Goal: Entertainment & Leisure: Consume media (video, audio)

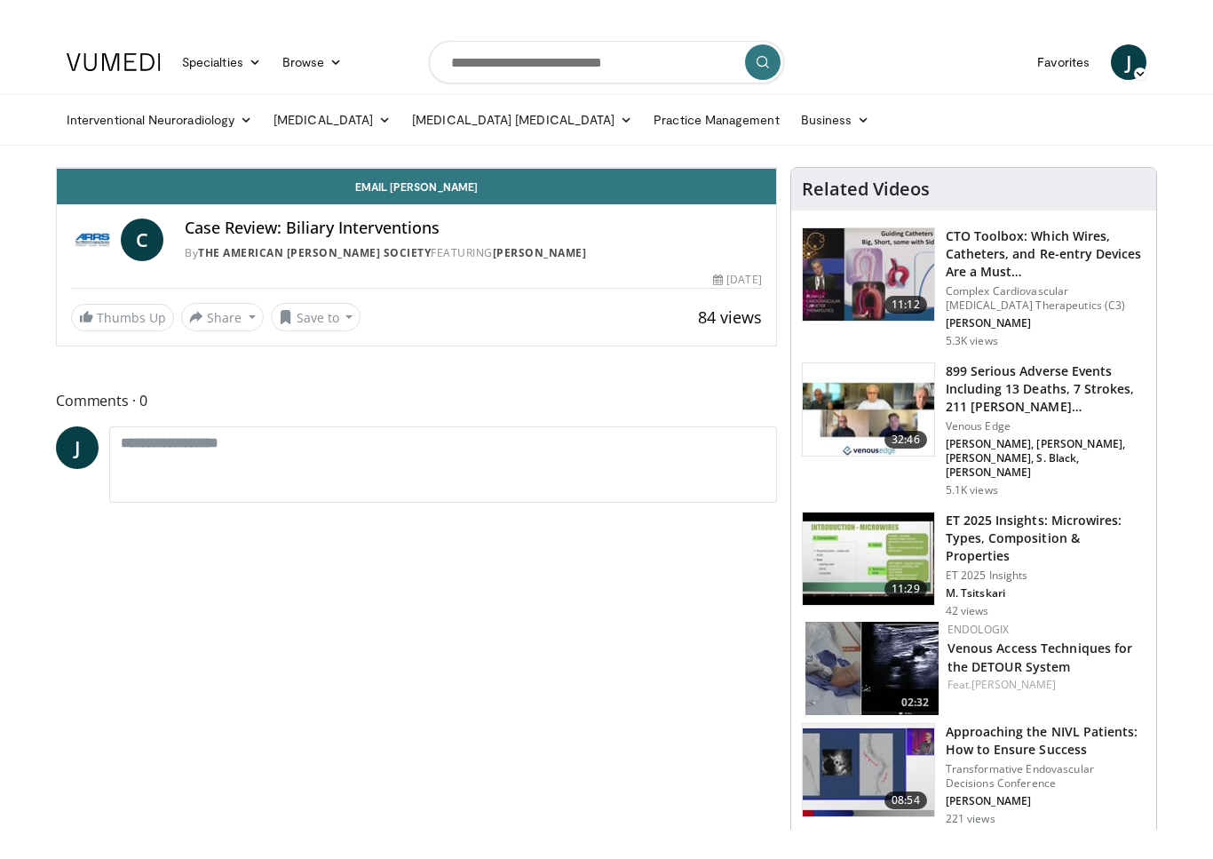
scroll to position [21, 0]
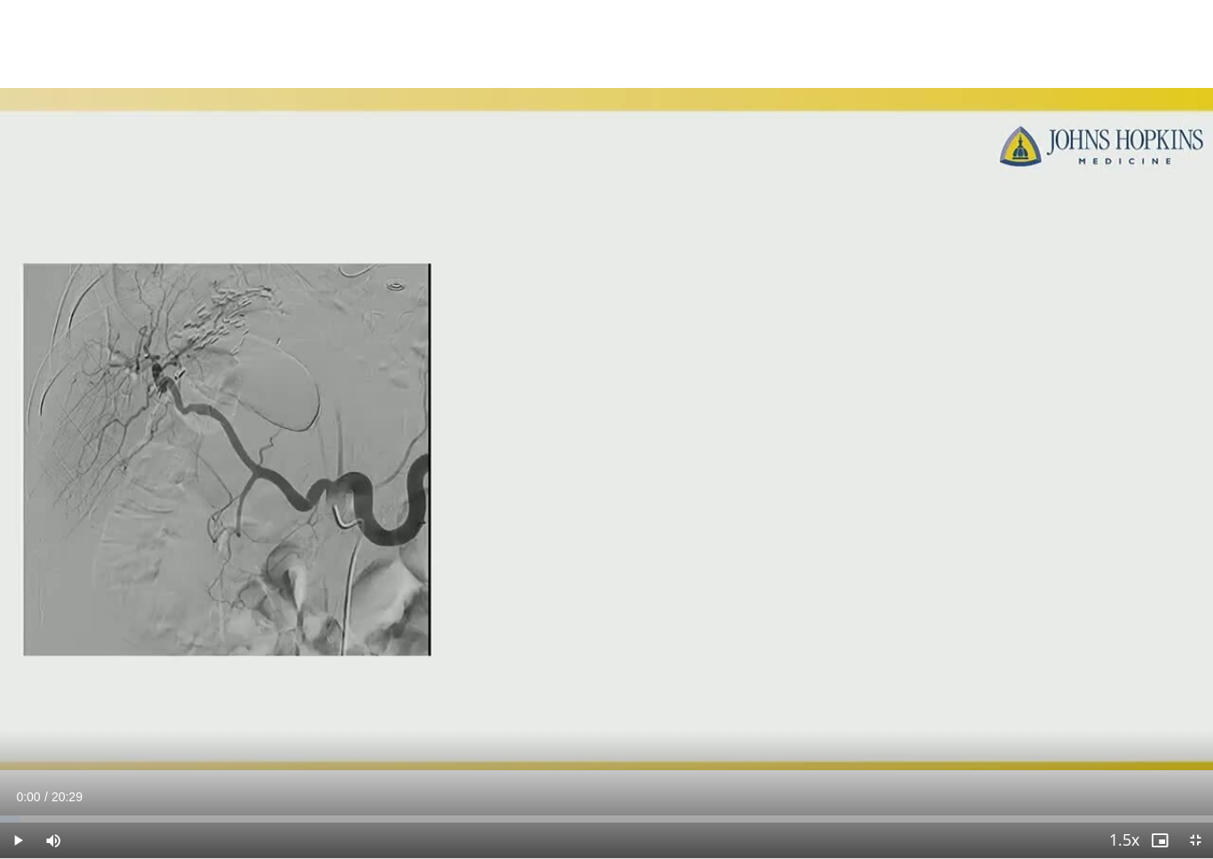
click at [623, 542] on div "10 seconds Tap to unmute" at bounding box center [606, 429] width 1213 height 858
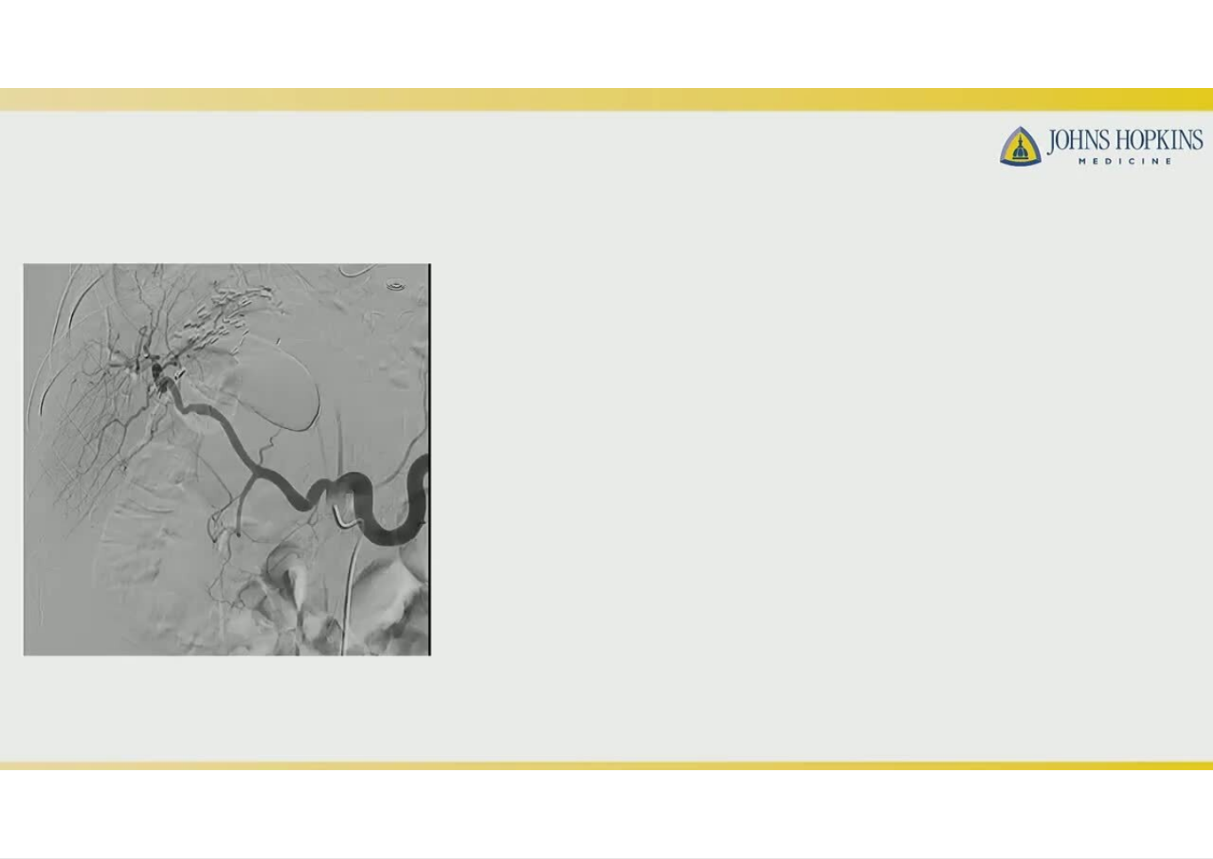
click at [1151, 304] on div "10 seconds Tap to unmute" at bounding box center [606, 429] width 1213 height 858
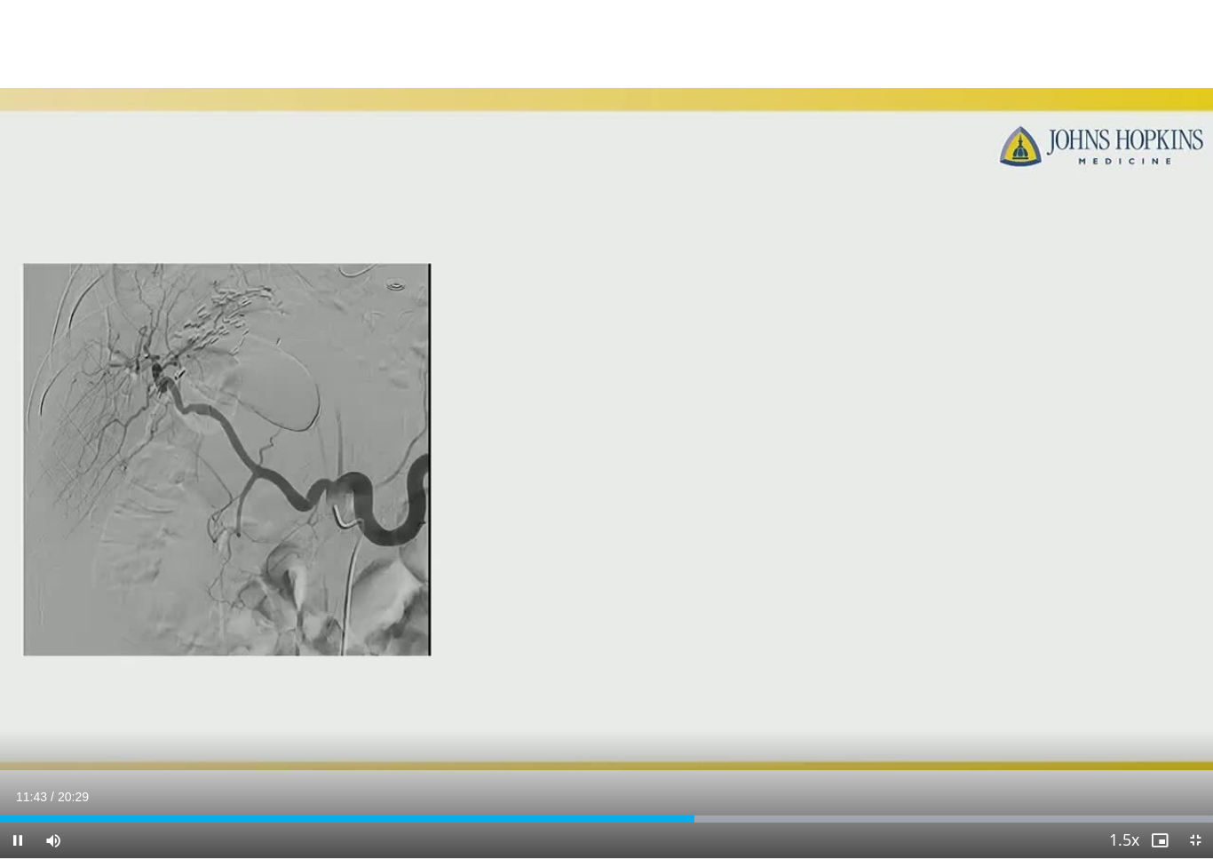
click at [1114, 482] on div "10 seconds Tap to unmute" at bounding box center [606, 429] width 1213 height 858
click at [1114, 495] on div "10 seconds Tap to unmute" at bounding box center [606, 429] width 1213 height 858
click at [1080, 368] on div "10 seconds Tap to unmute" at bounding box center [606, 429] width 1213 height 858
click at [1057, 384] on div "10 seconds Tap to unmute" at bounding box center [606, 429] width 1213 height 858
click at [1073, 368] on div "10 seconds Tap to unmute" at bounding box center [606, 429] width 1213 height 858
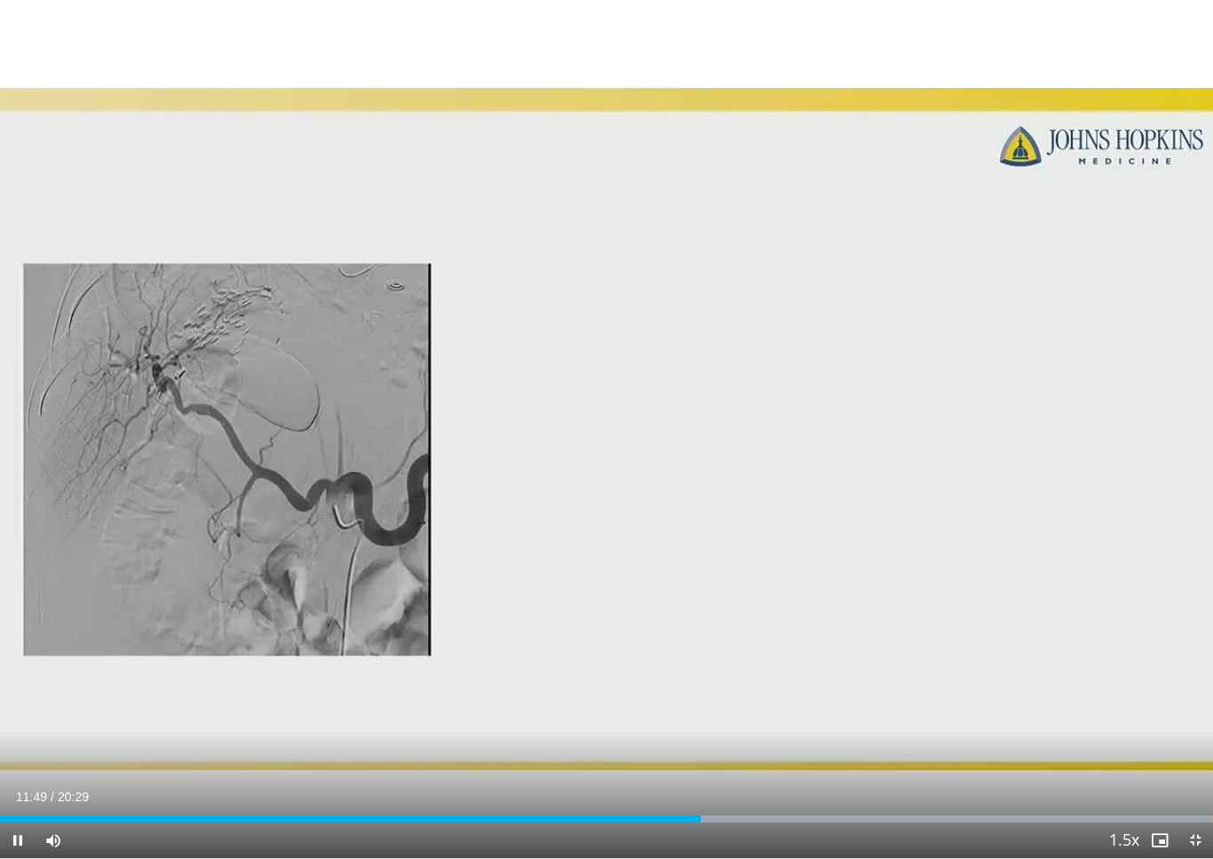
click at [1065, 352] on div "10 seconds Tap to unmute" at bounding box center [606, 429] width 1213 height 858
click at [961, 372] on div "10 seconds Tap to unmute" at bounding box center [606, 429] width 1213 height 858
click at [733, 506] on div "10 seconds Tap to unmute" at bounding box center [606, 429] width 1213 height 858
click at [1136, 373] on div "10 seconds Tap to unmute" at bounding box center [606, 429] width 1213 height 858
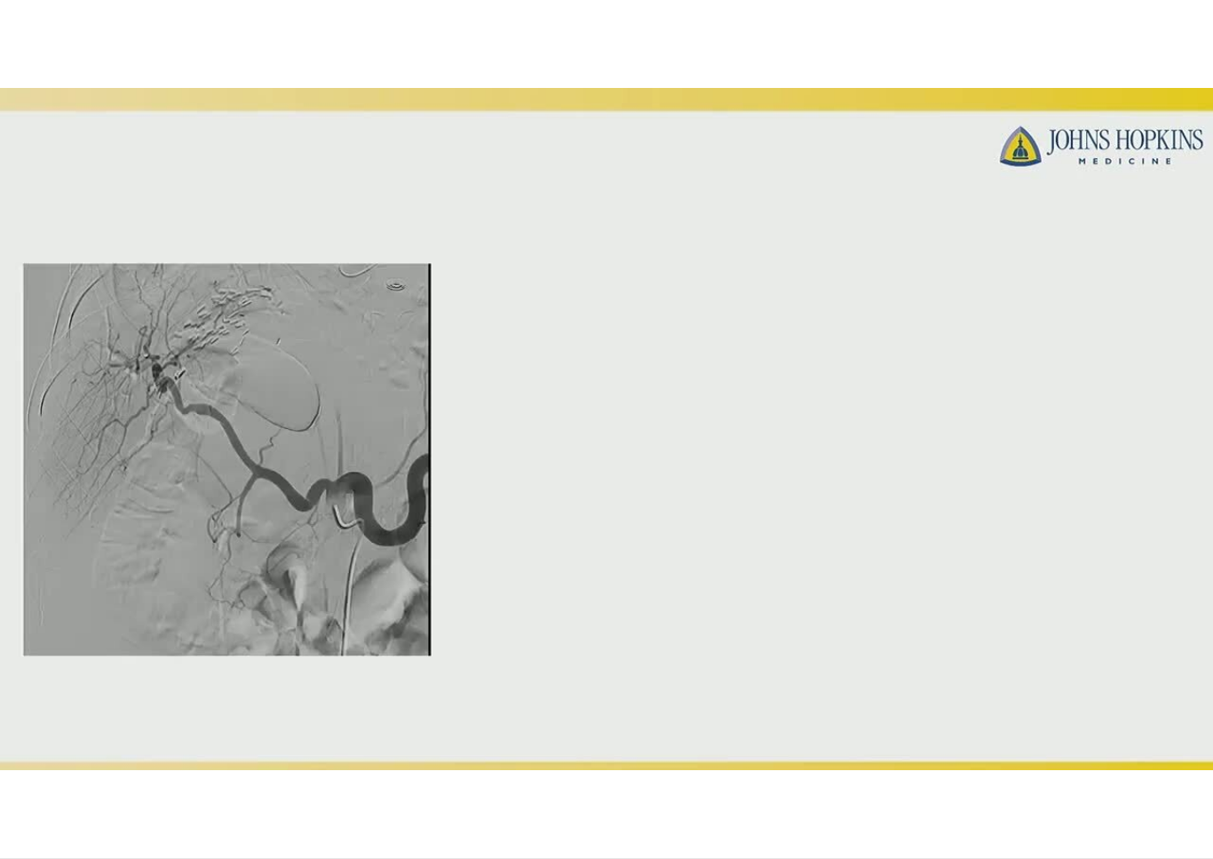
click at [903, 535] on div "10 seconds Tap to unmute" at bounding box center [606, 429] width 1213 height 858
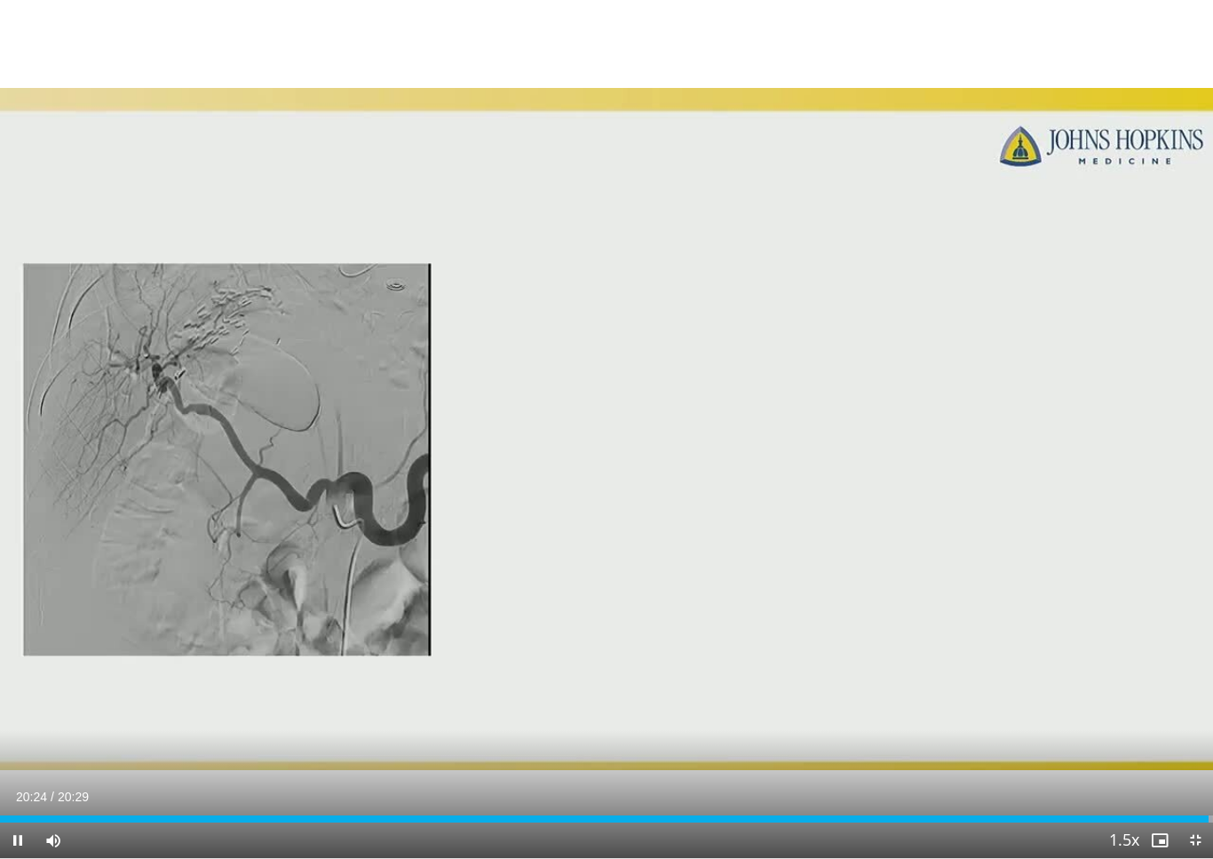
click at [807, 581] on div "10 seconds Tap to unmute" at bounding box center [606, 429] width 1213 height 858
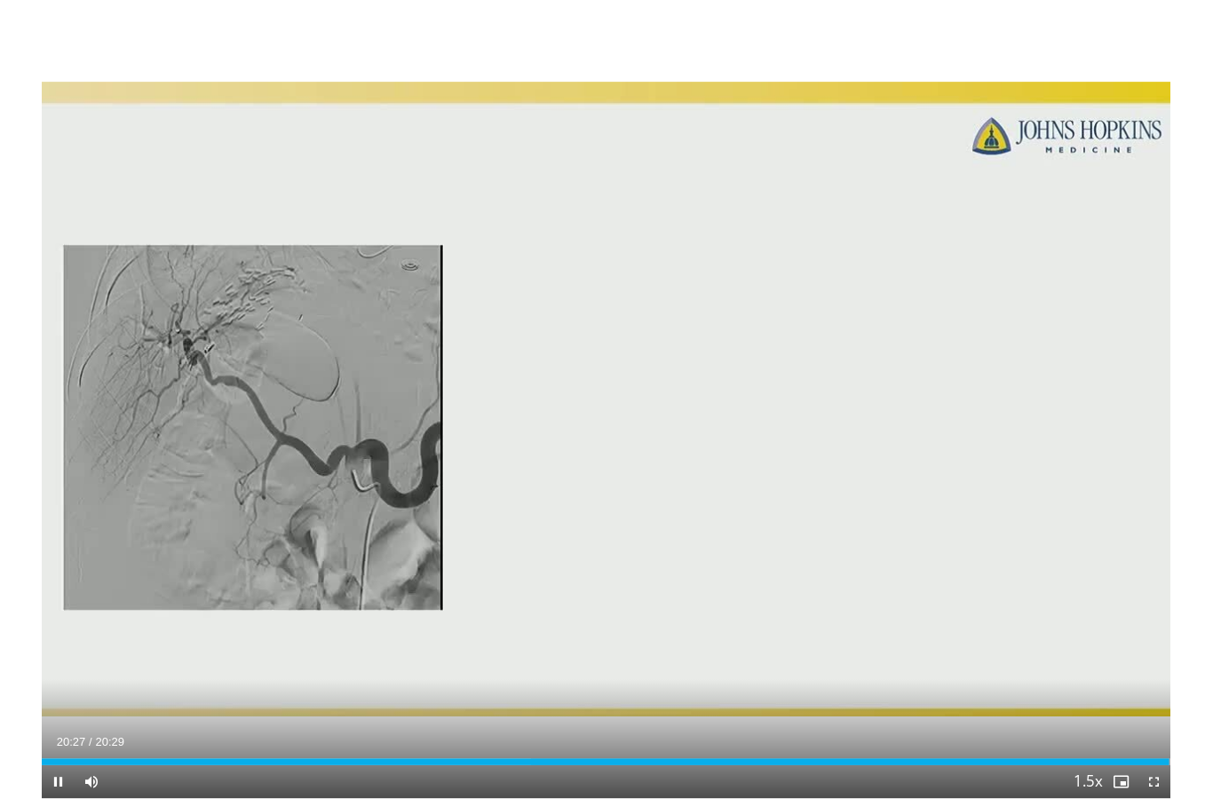
scroll to position [0, 0]
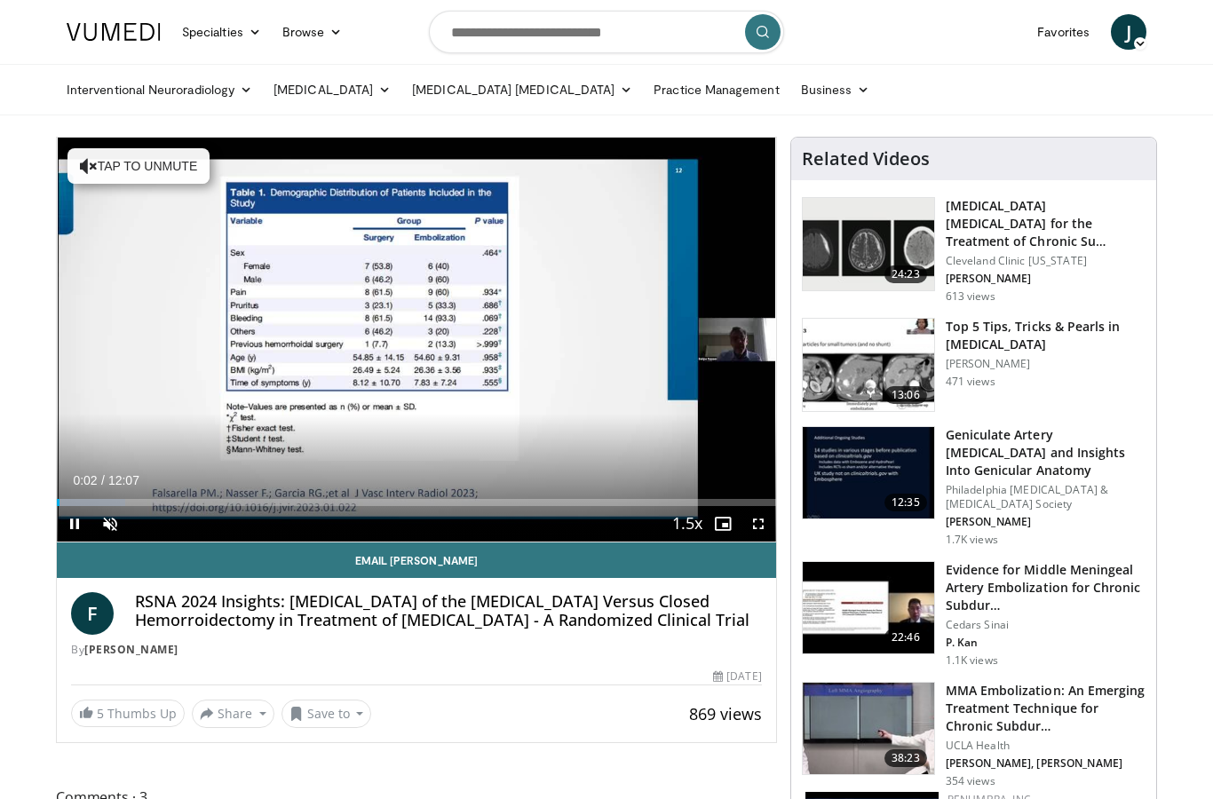
click at [696, 570] on link "Email Felipe" at bounding box center [416, 560] width 719 height 36
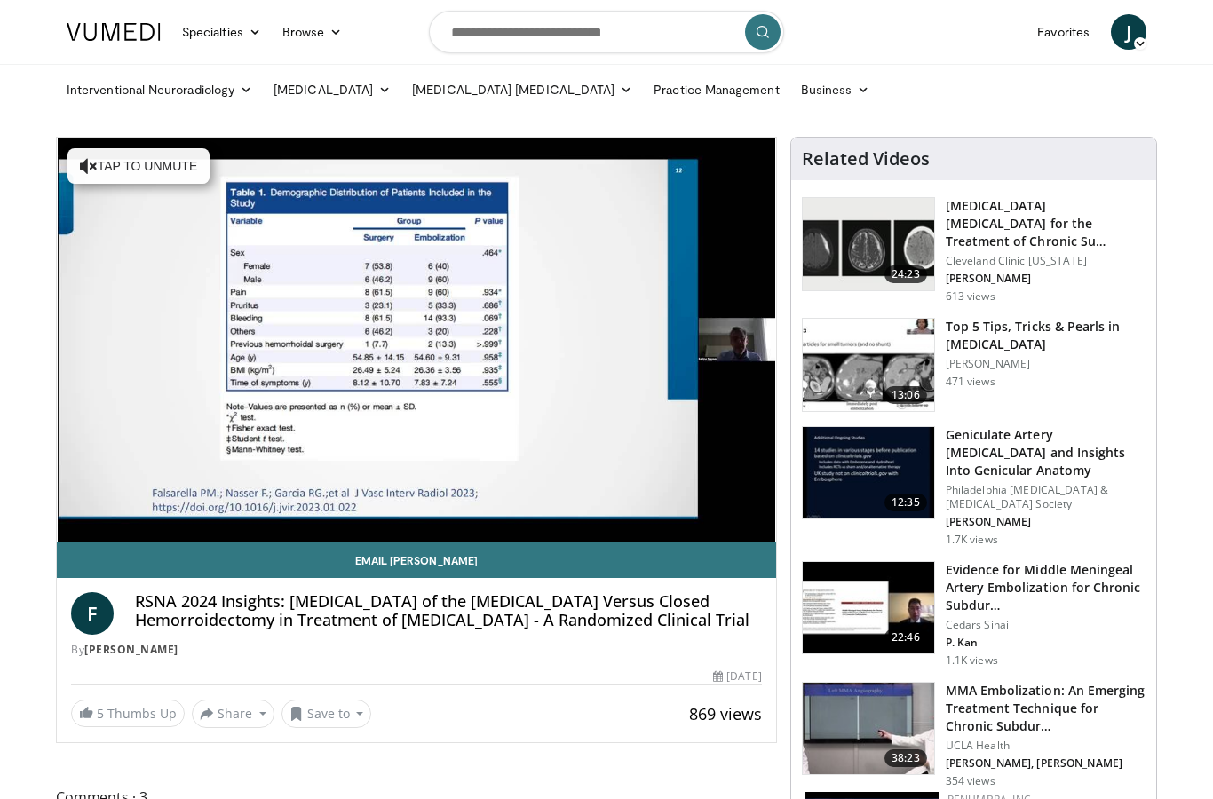
click at [756, 542] on span "Video Player" at bounding box center [758, 560] width 36 height 36
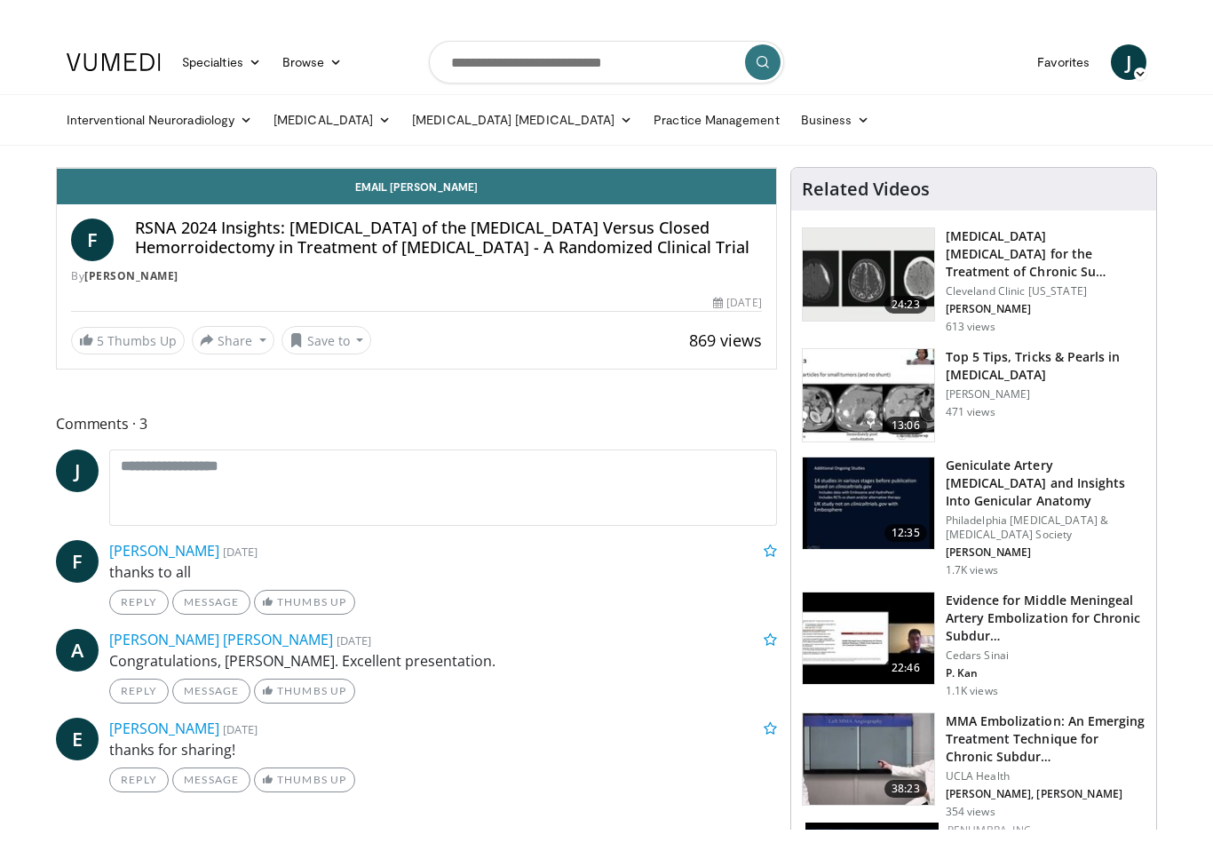
scroll to position [21, 0]
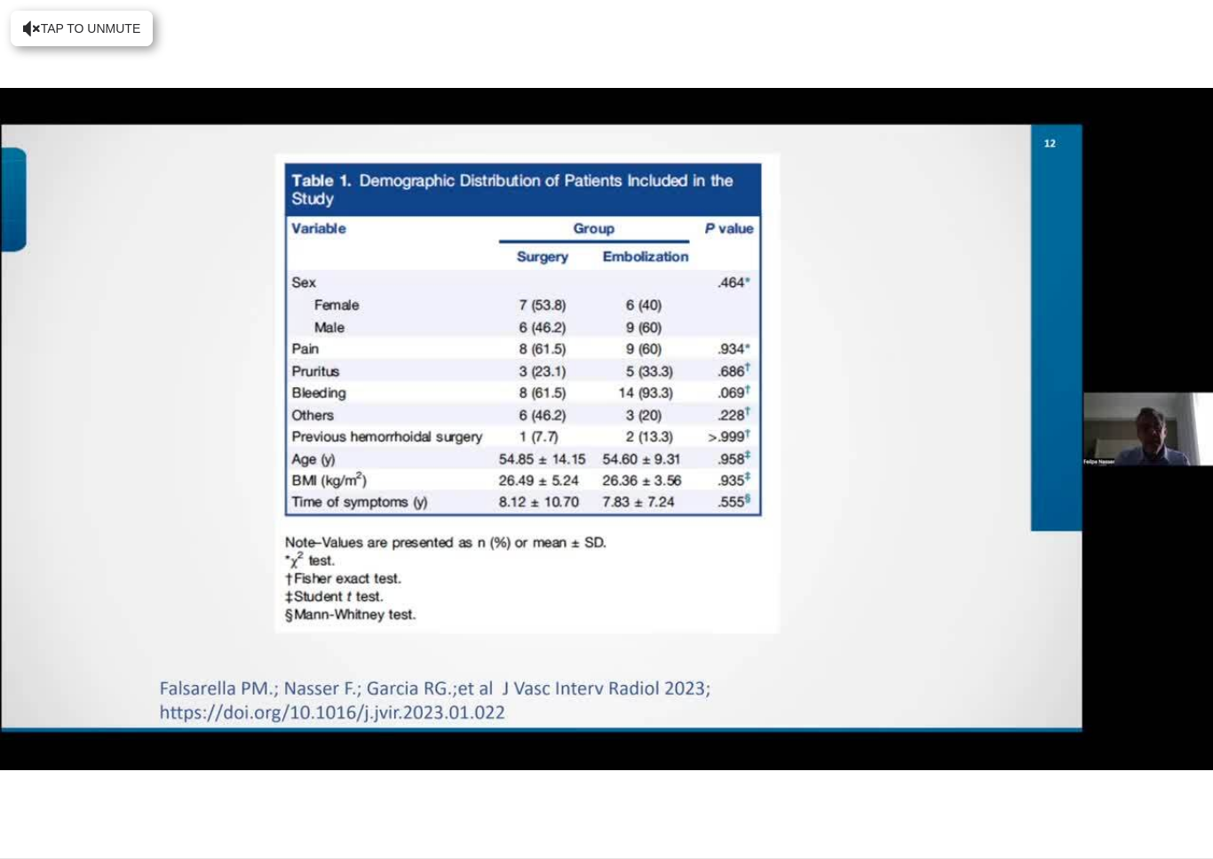
click at [1107, 670] on div "10 seconds Tap to unmute" at bounding box center [606, 429] width 1213 height 858
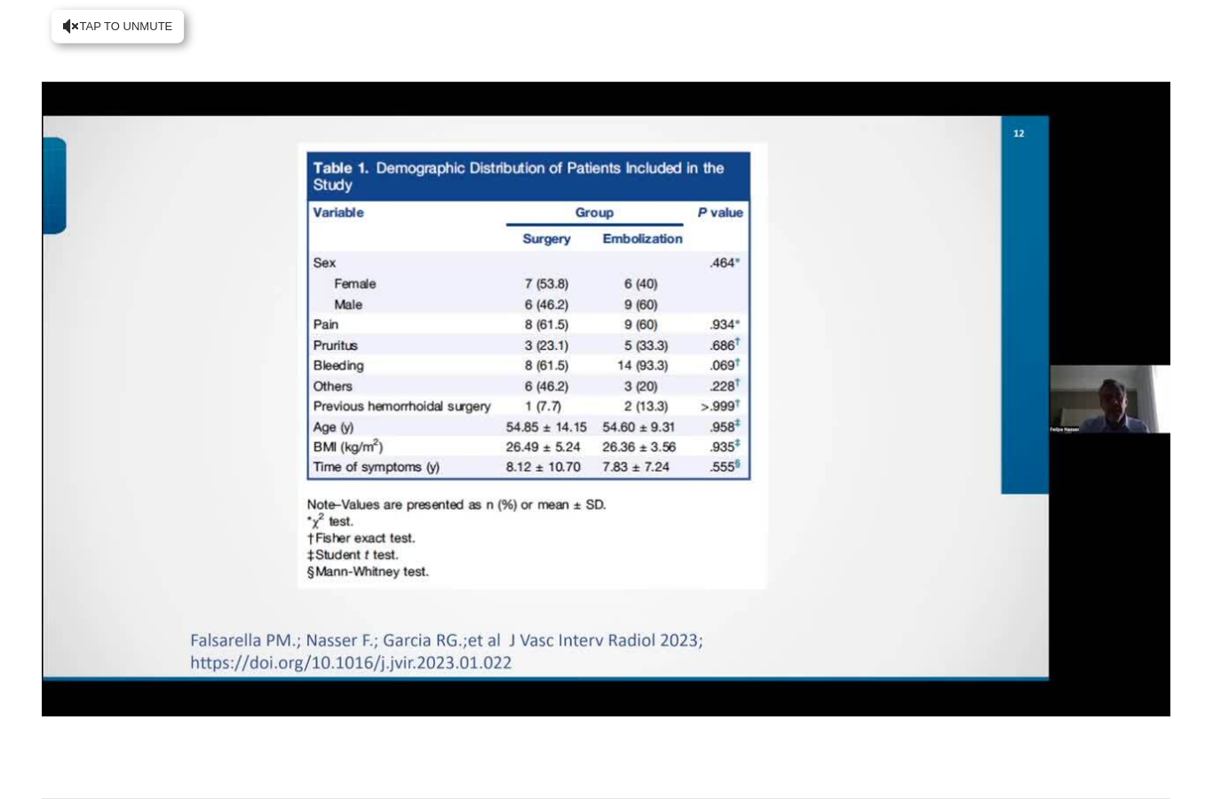
scroll to position [0, 0]
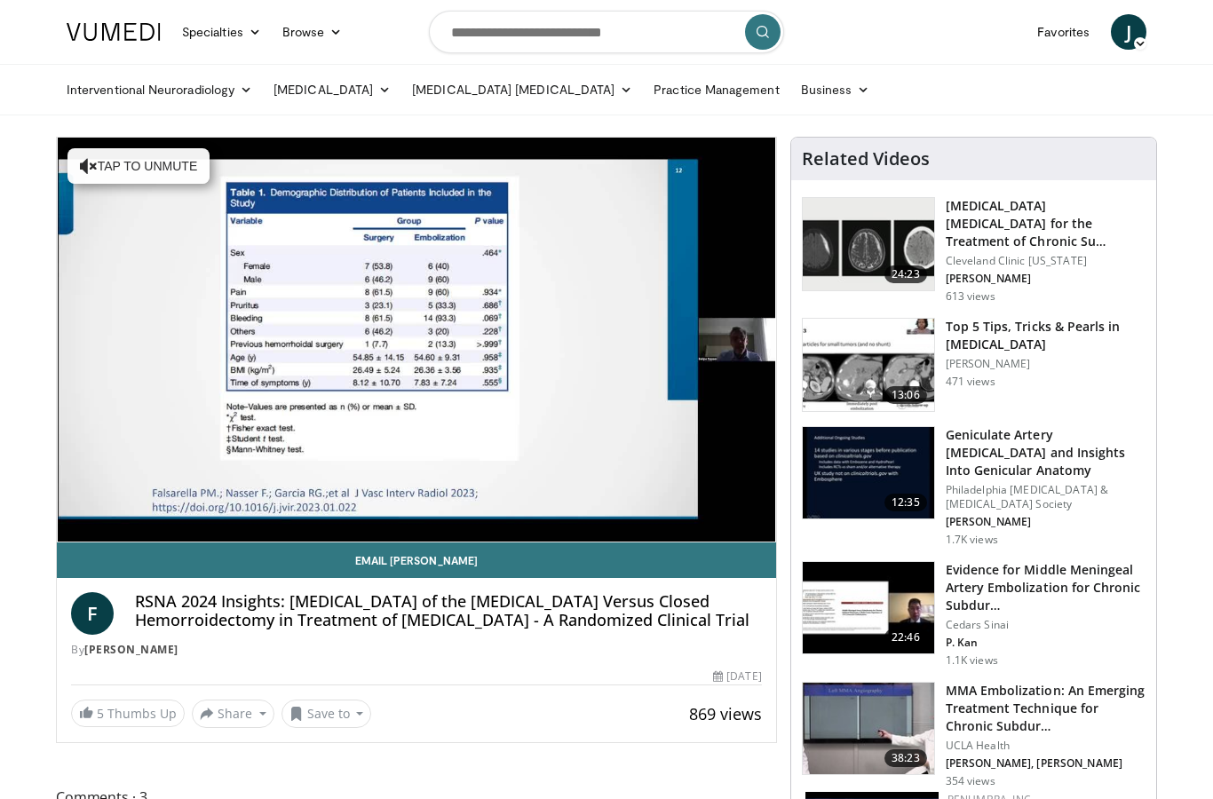
click at [735, 445] on div "10 seconds Tap to unmute" at bounding box center [416, 340] width 719 height 404
click at [172, 452] on div "10 seconds Tap to unmute" at bounding box center [416, 340] width 719 height 404
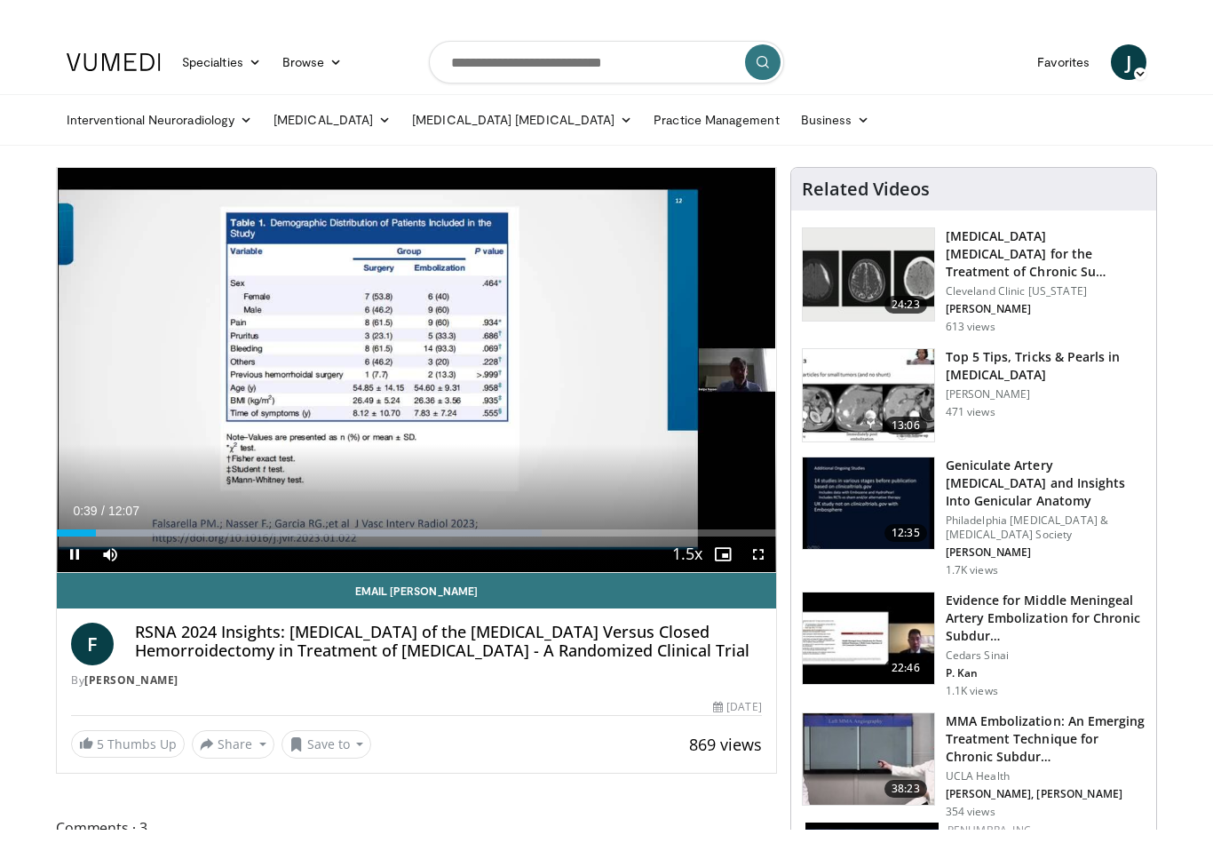
scroll to position [21, 0]
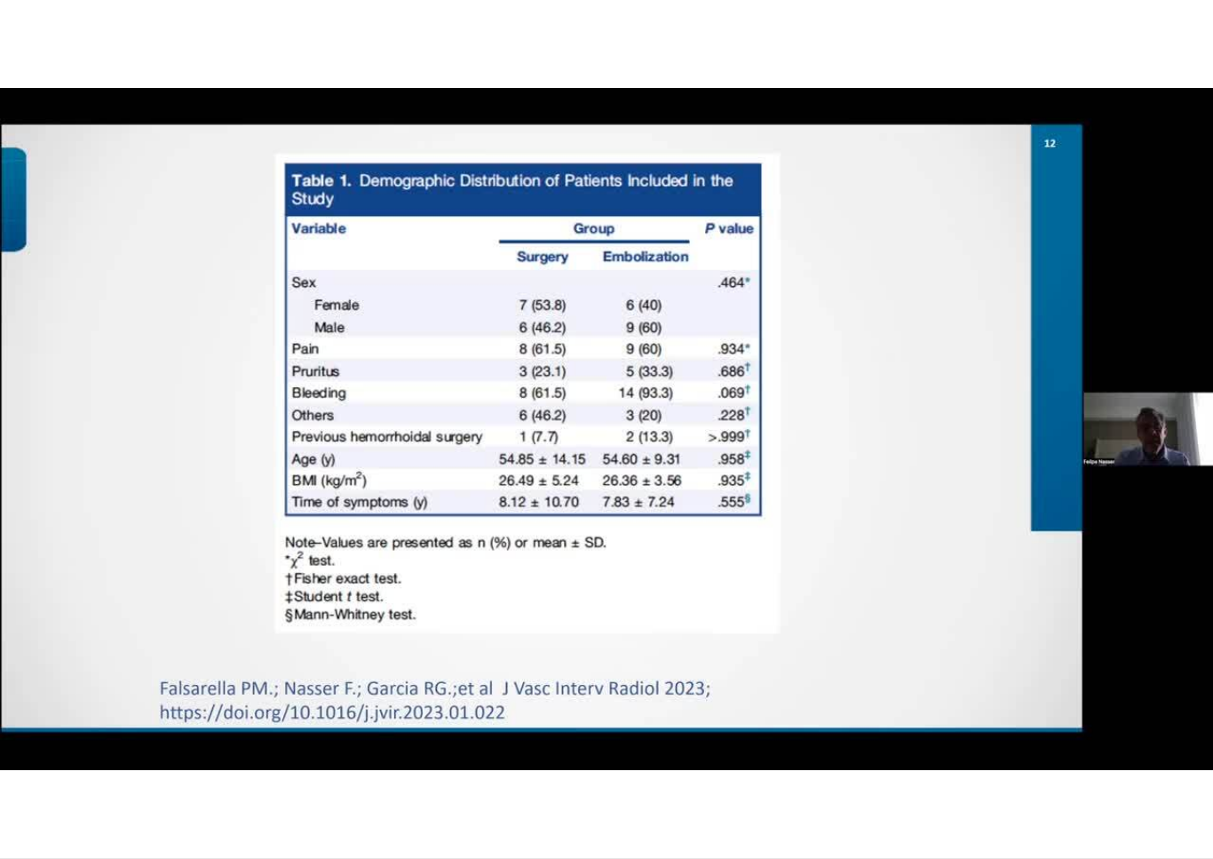
click at [1124, 798] on span "Video Player" at bounding box center [1124, 877] width 25 height 36
click at [1085, 678] on div "10 seconds Tap to unmute" at bounding box center [606, 429] width 1213 height 858
click at [1129, 788] on div "10 seconds Tap to unmute" at bounding box center [606, 429] width 1213 height 858
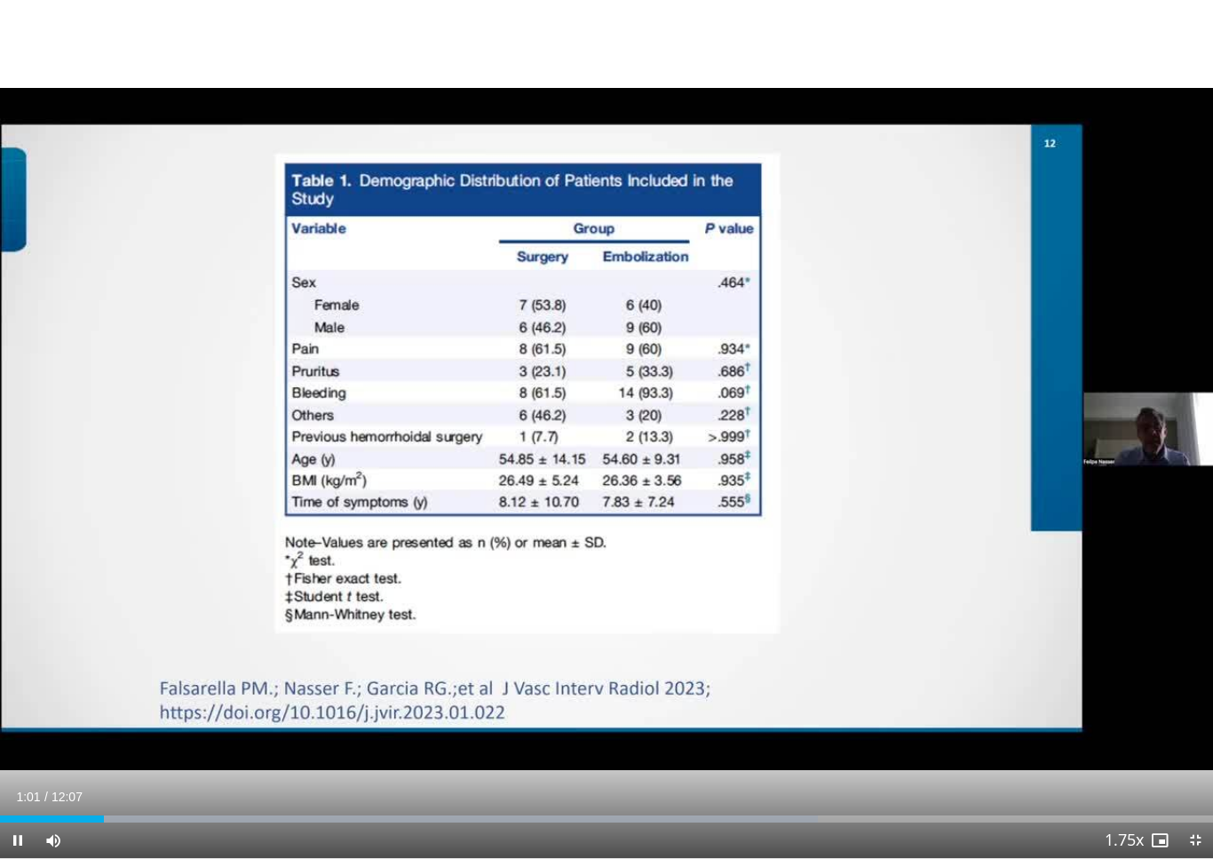
click at [1127, 782] on div "10 seconds Tap to unmute" at bounding box center [606, 429] width 1213 height 858
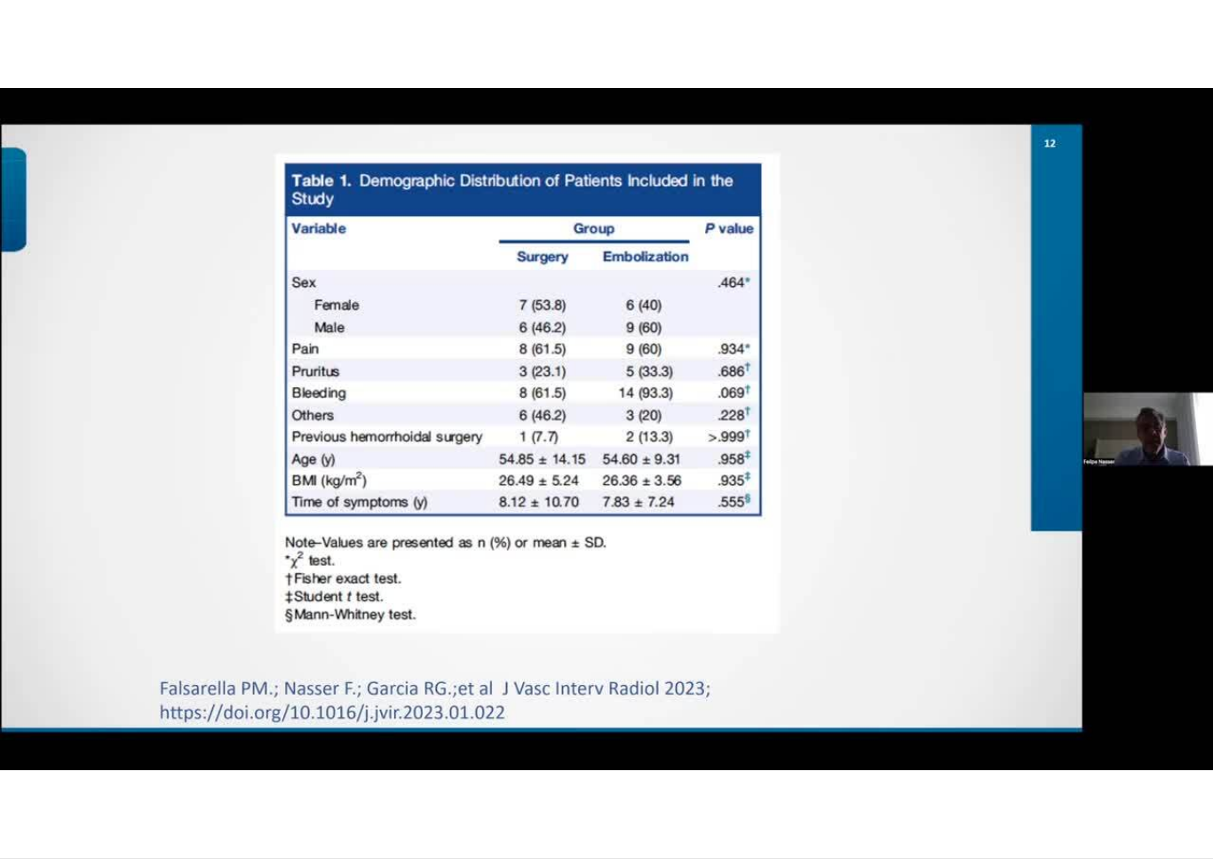
click at [1126, 798] on span "Video Player" at bounding box center [1124, 877] width 25 height 36
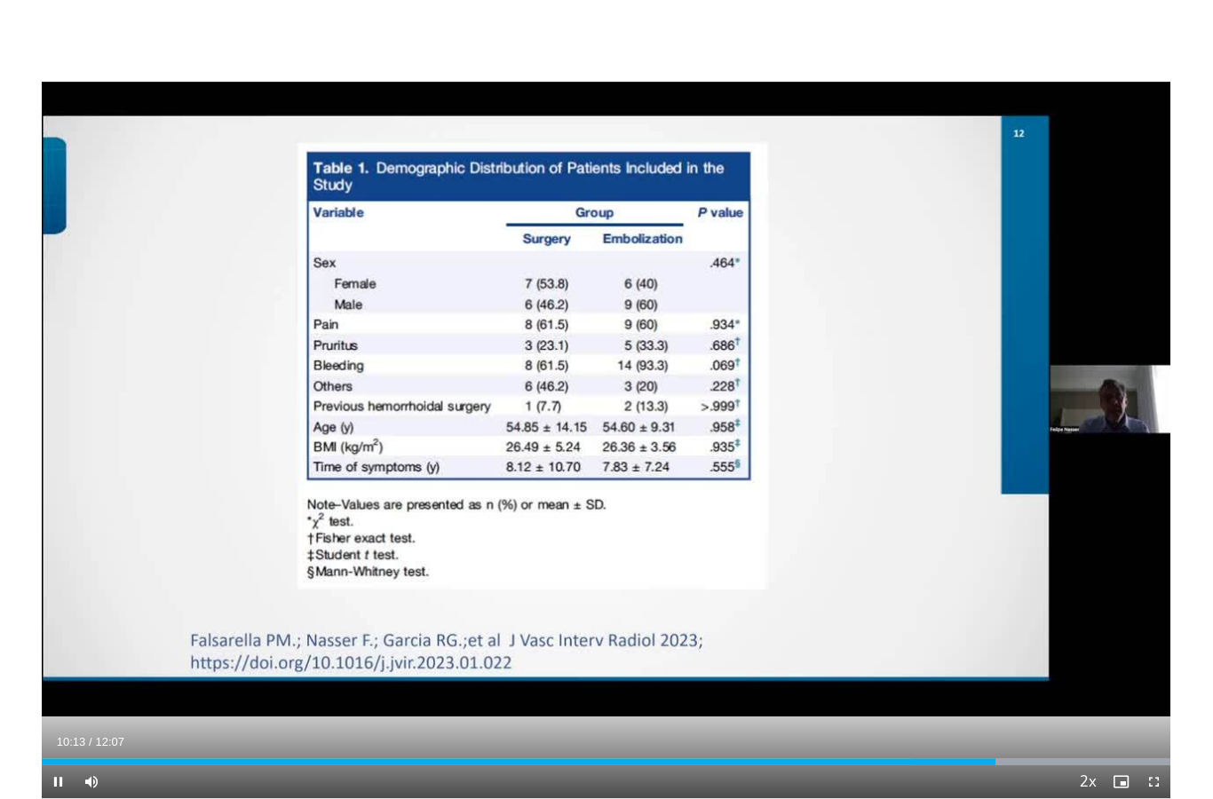
scroll to position [0, 0]
